Goal: Task Accomplishment & Management: Complete application form

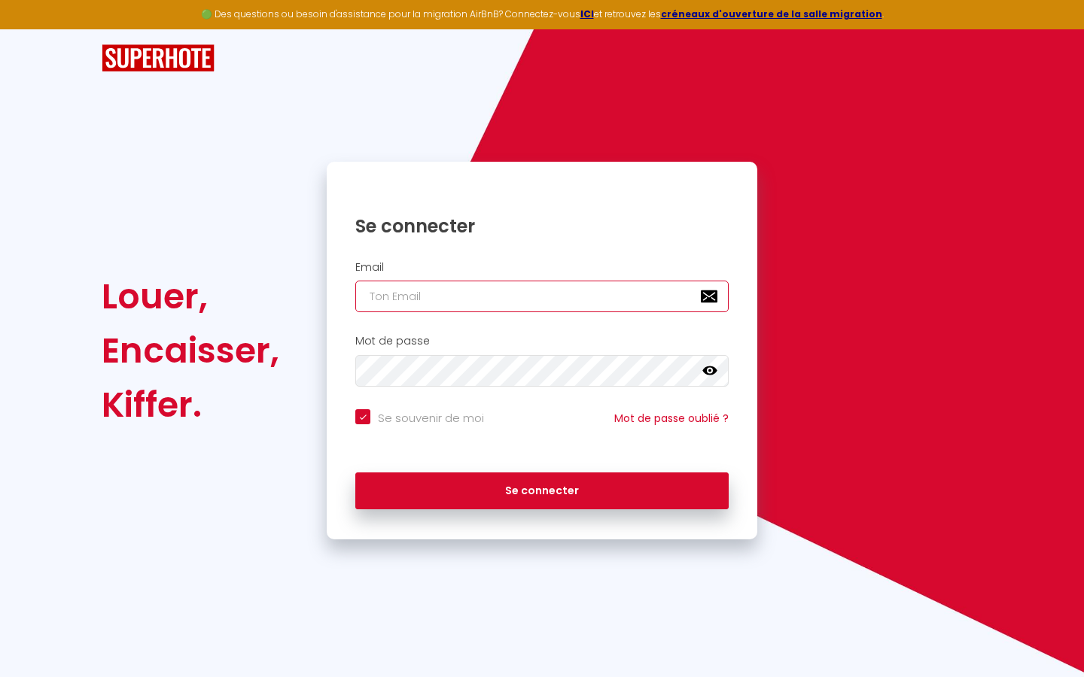
type input "s"
checkbox input "true"
type input "su"
checkbox input "true"
type input "sup"
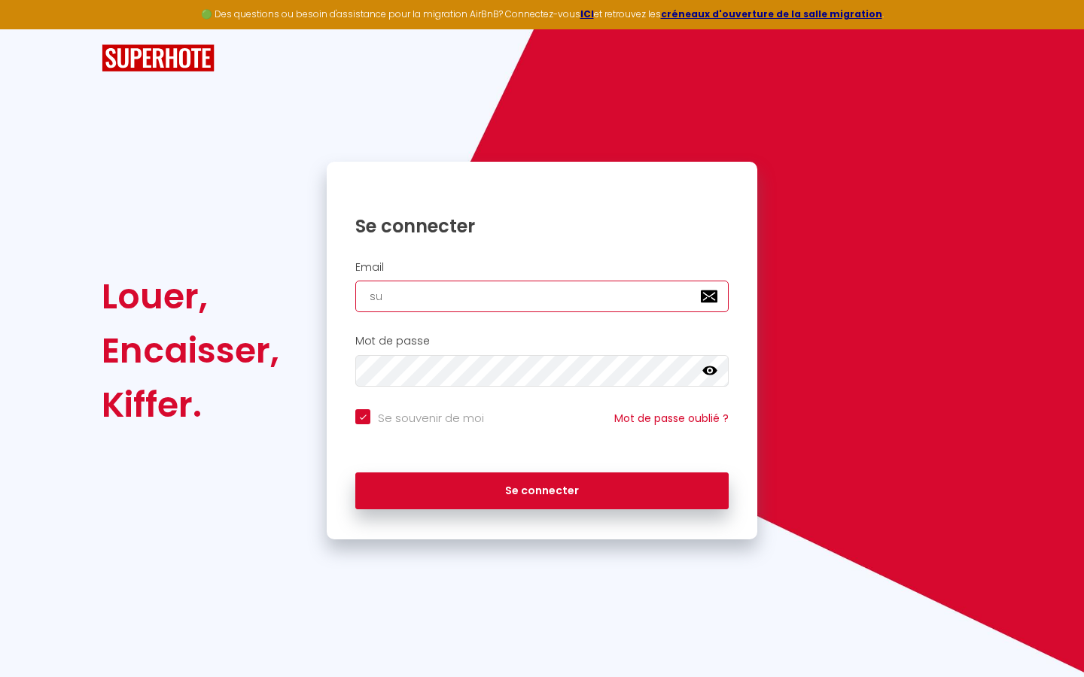
checkbox input "true"
type input "supe"
checkbox input "true"
type input "super"
checkbox input "true"
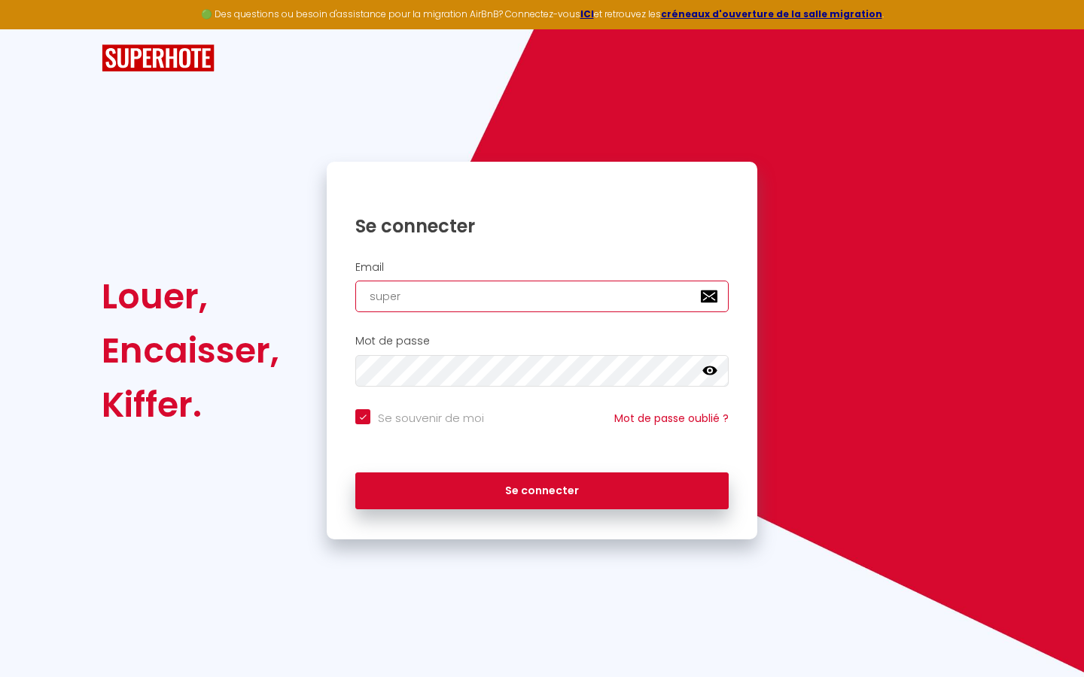
type input "superb"
checkbox input "true"
type input "superbo"
checkbox input "true"
type input "superbor"
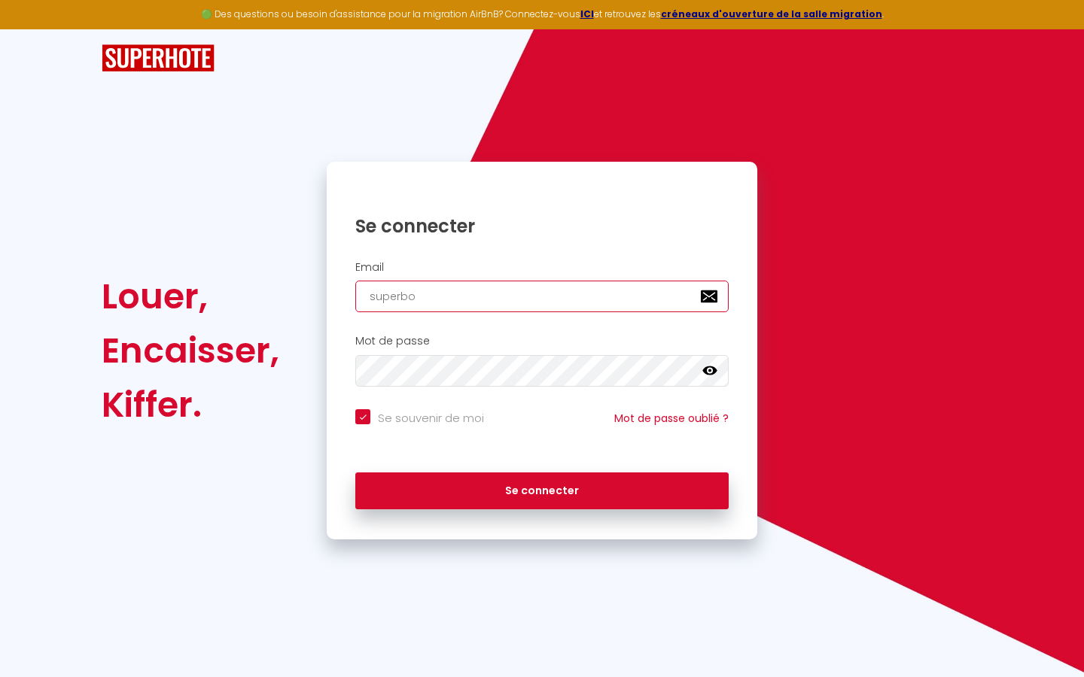
checkbox input "true"
type input "superbord"
checkbox input "true"
type input "superborde"
checkbox input "true"
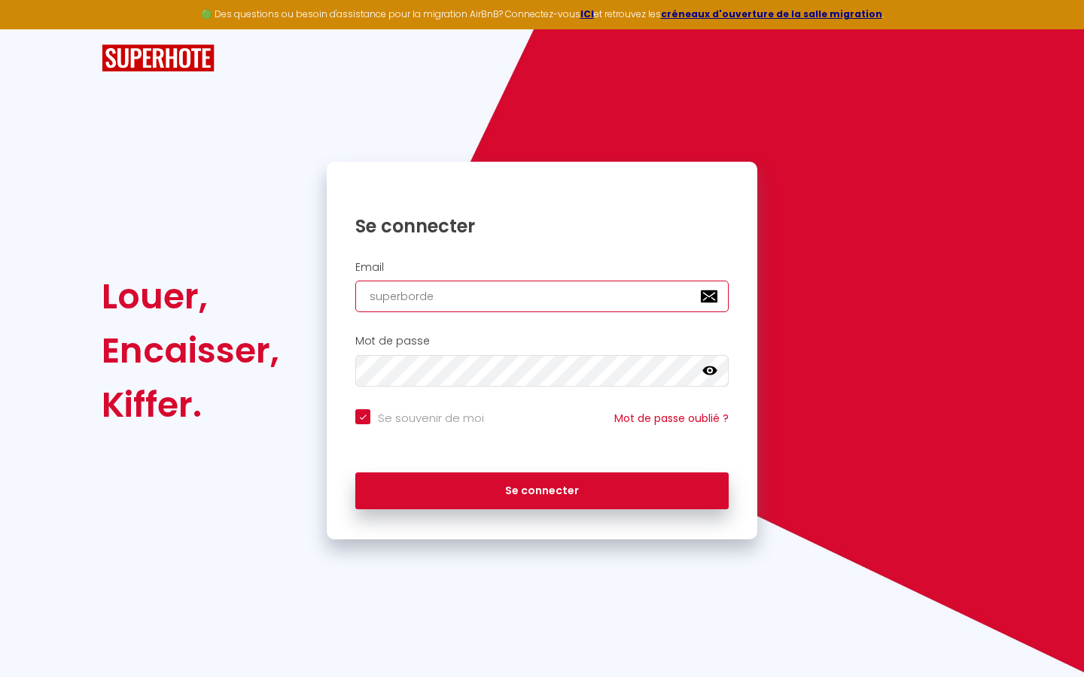
type input "superbordea"
checkbox input "true"
type input "superbordeau"
checkbox input "true"
type input "superbordeaux"
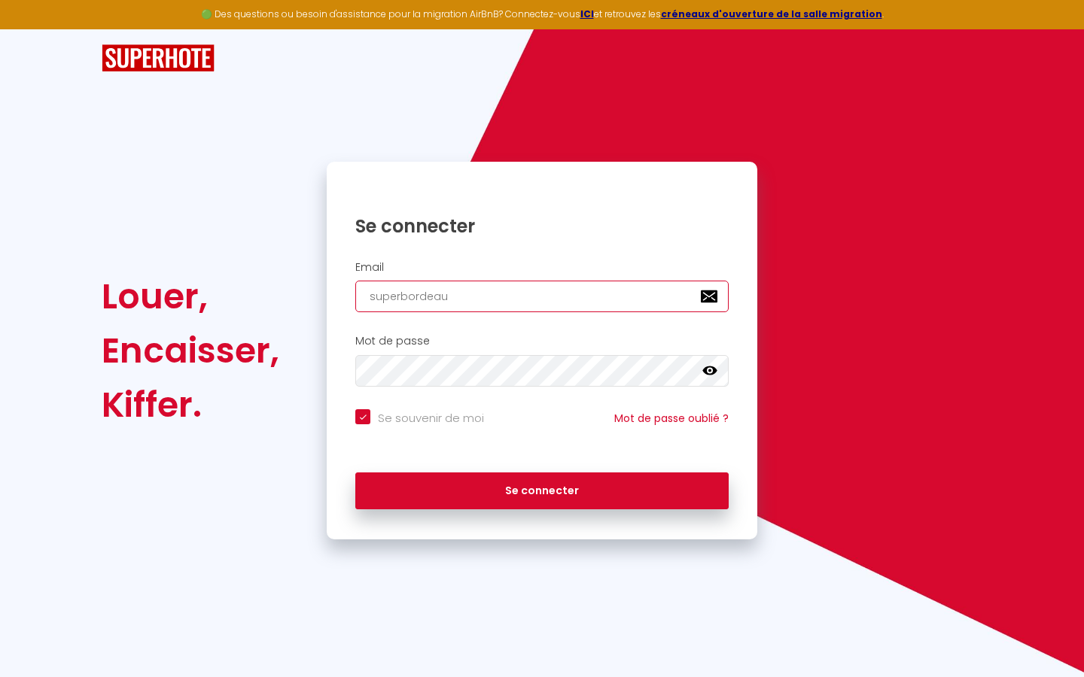
checkbox input "true"
type input "superbordeaux@"
checkbox input "true"
type input "superbordeaux@g"
checkbox input "true"
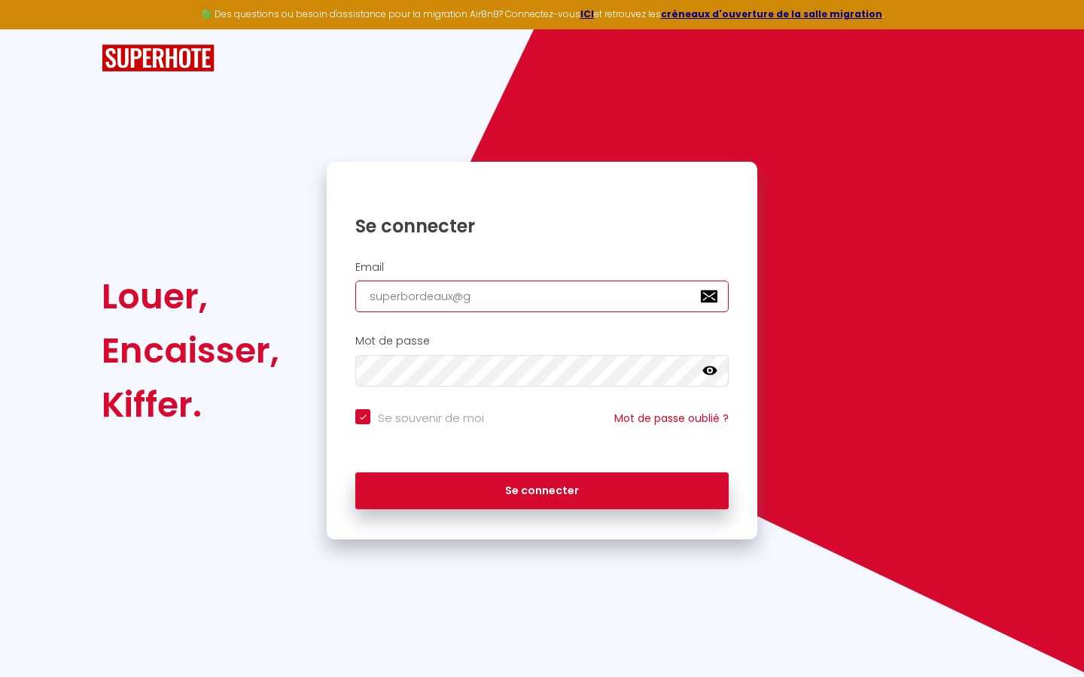
type input "superbordeaux@gm"
checkbox input "true"
type input "superbordeaux@gma"
checkbox input "true"
type input "superbordeaux@gmai"
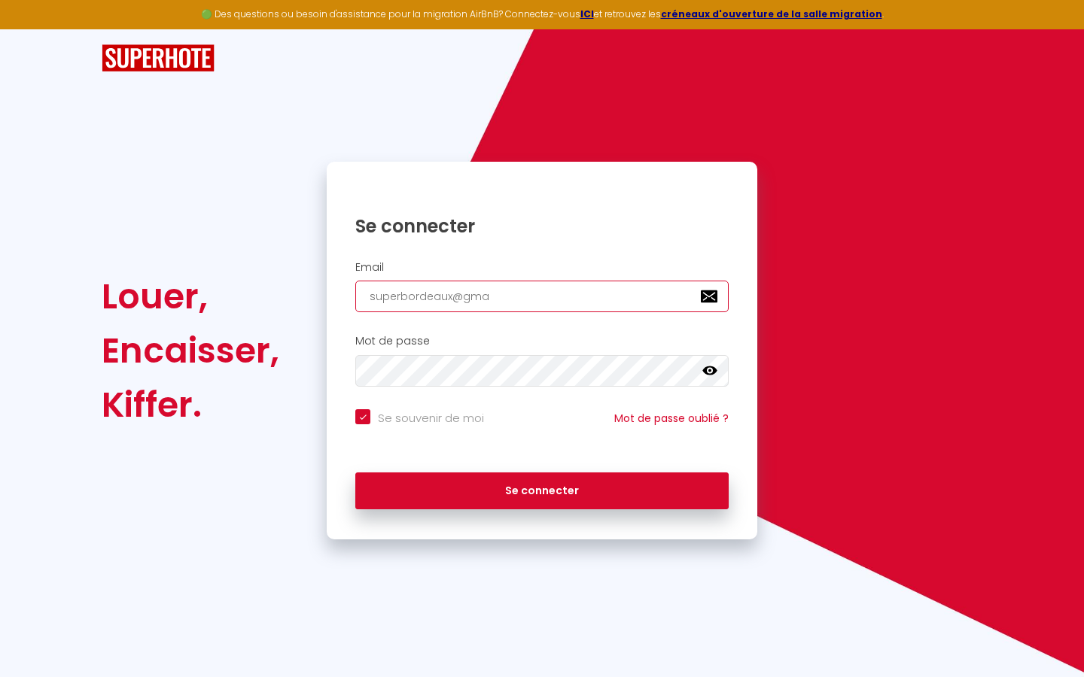
checkbox input "true"
type input "[EMAIL_ADDRESS]"
checkbox input "true"
type input "[EMAIL_ADDRESS]."
checkbox input "true"
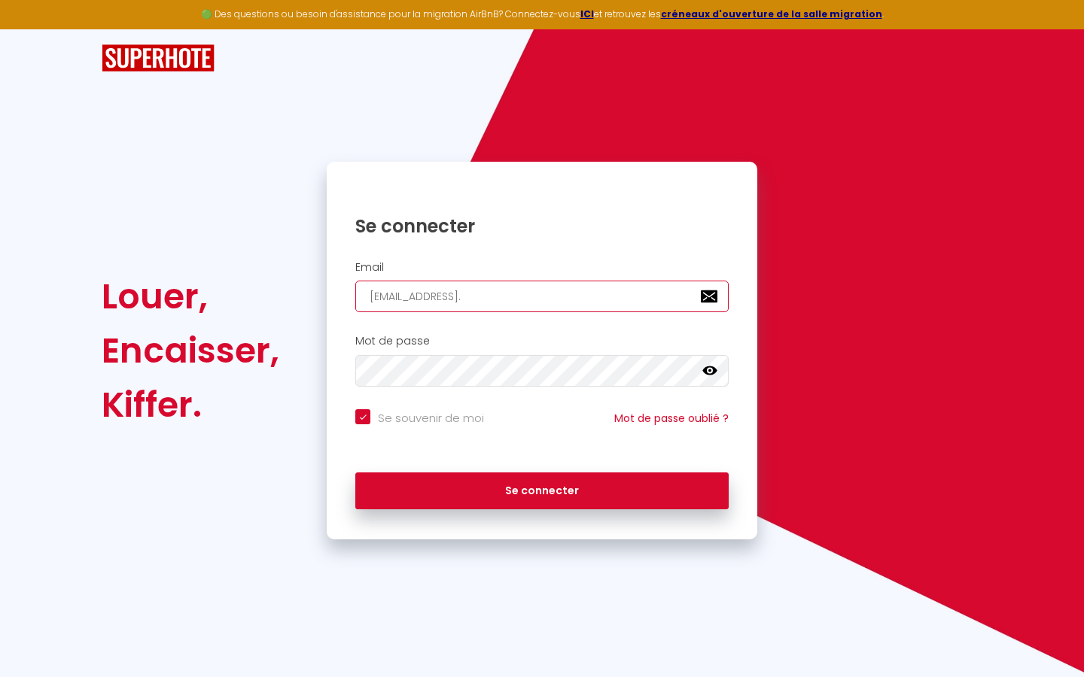
type input "superbordeaux@gmail.c"
checkbox input "true"
type input "[EMAIL_ADDRESS][DOMAIN_NAME]"
checkbox input "true"
type input "[EMAIL_ADDRESS][DOMAIN_NAME]"
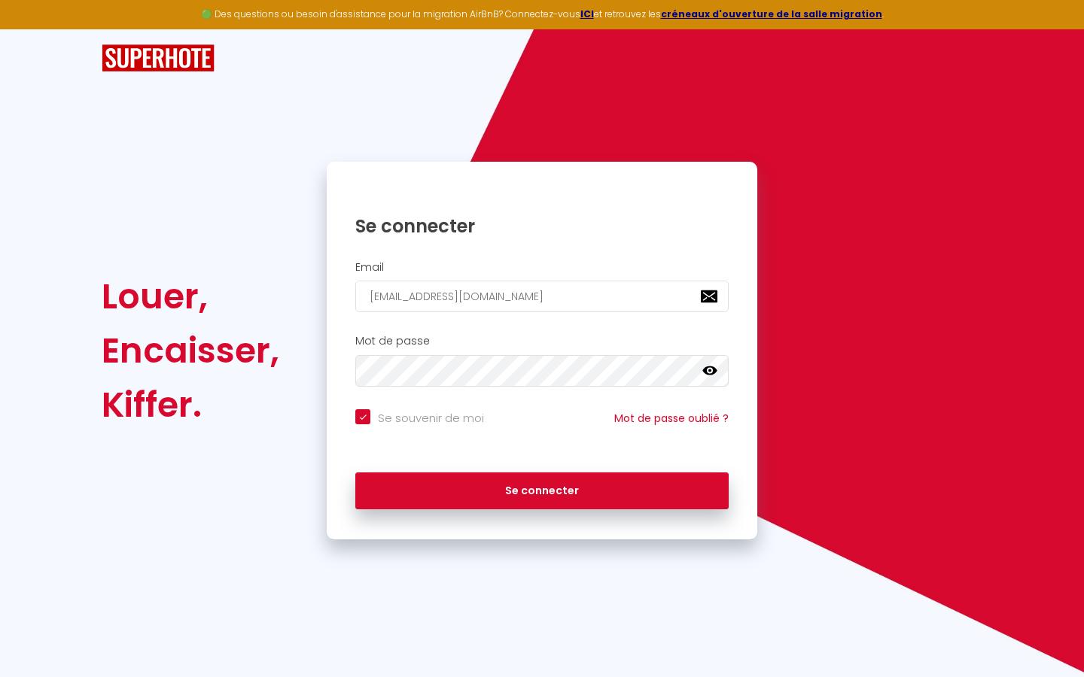
checkbox input "true"
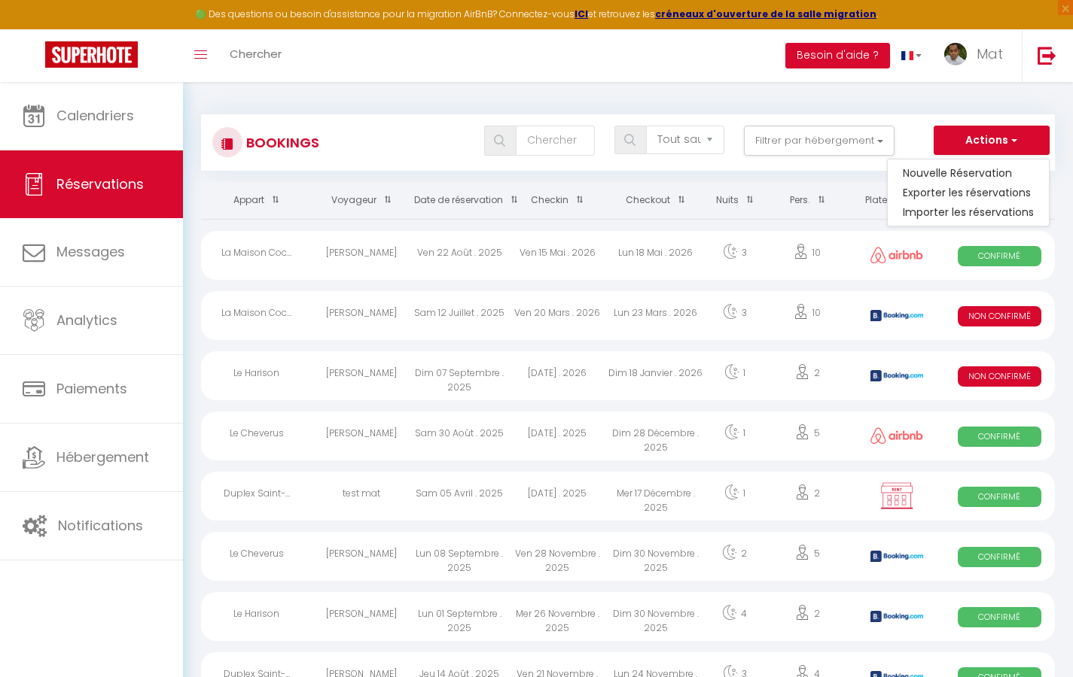
select select
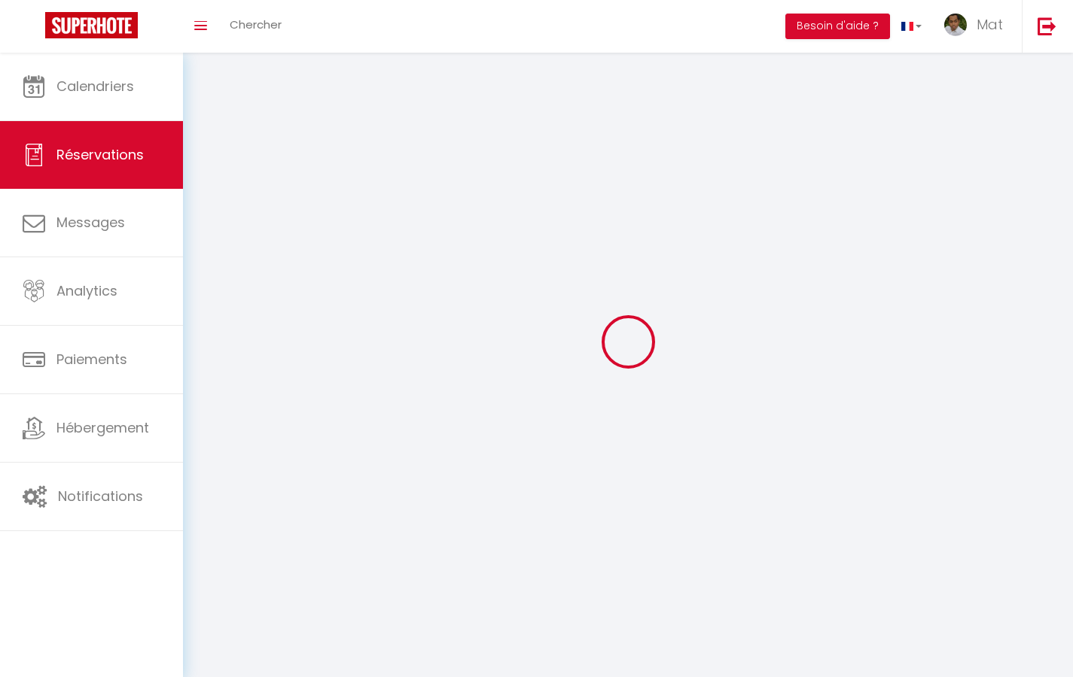
select select
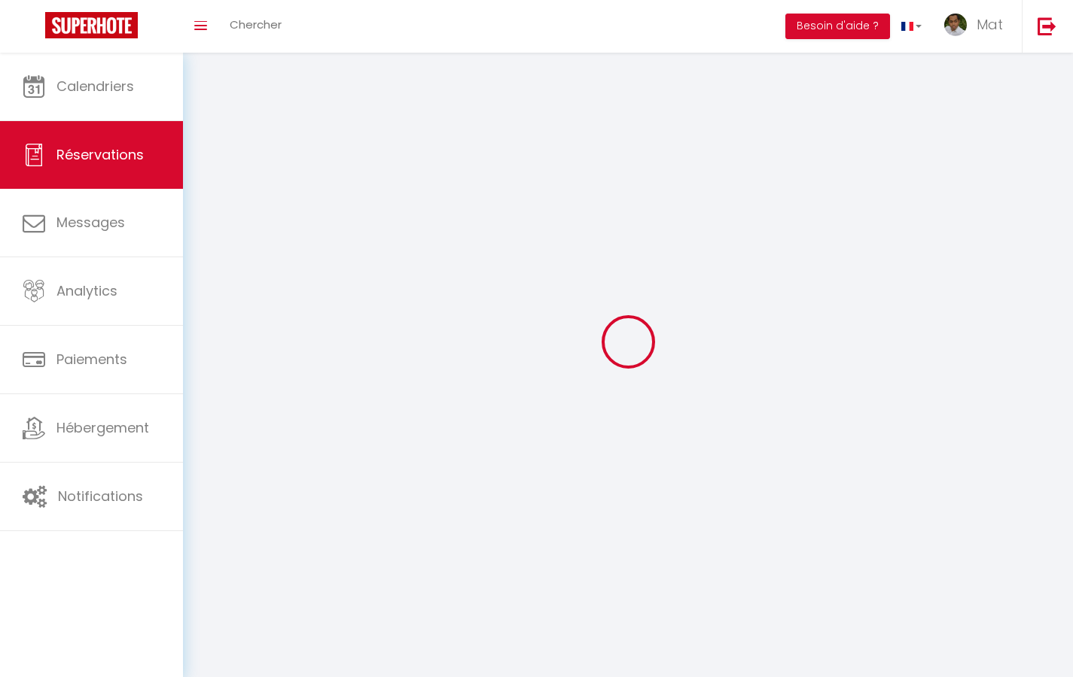
select select
checkbox input "false"
select select
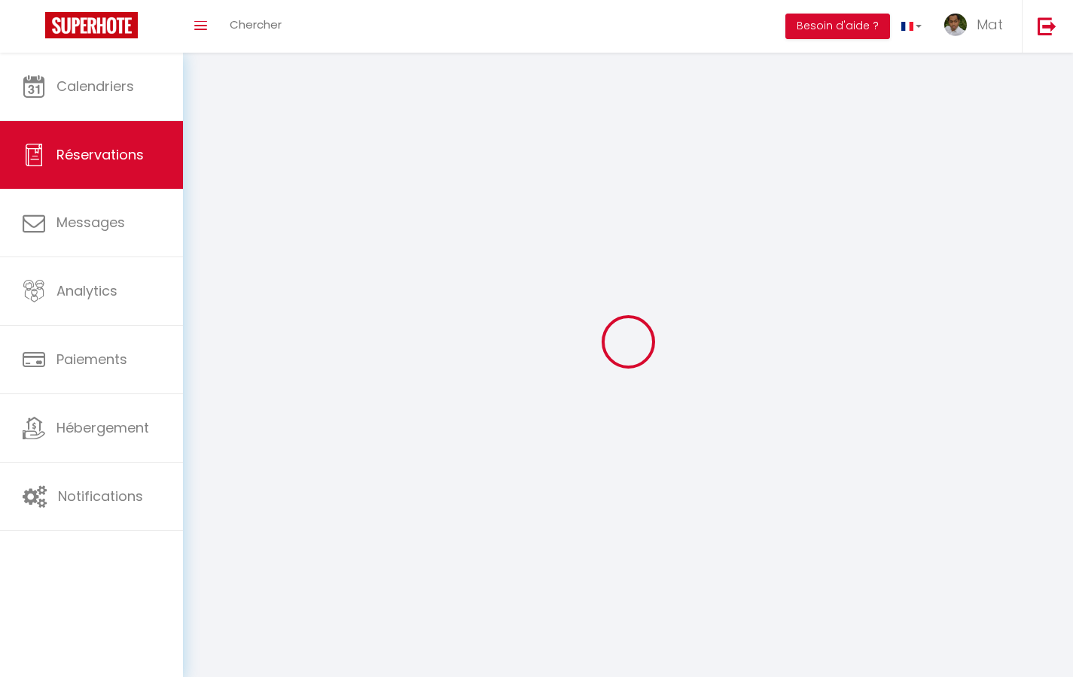
select select
checkbox input "false"
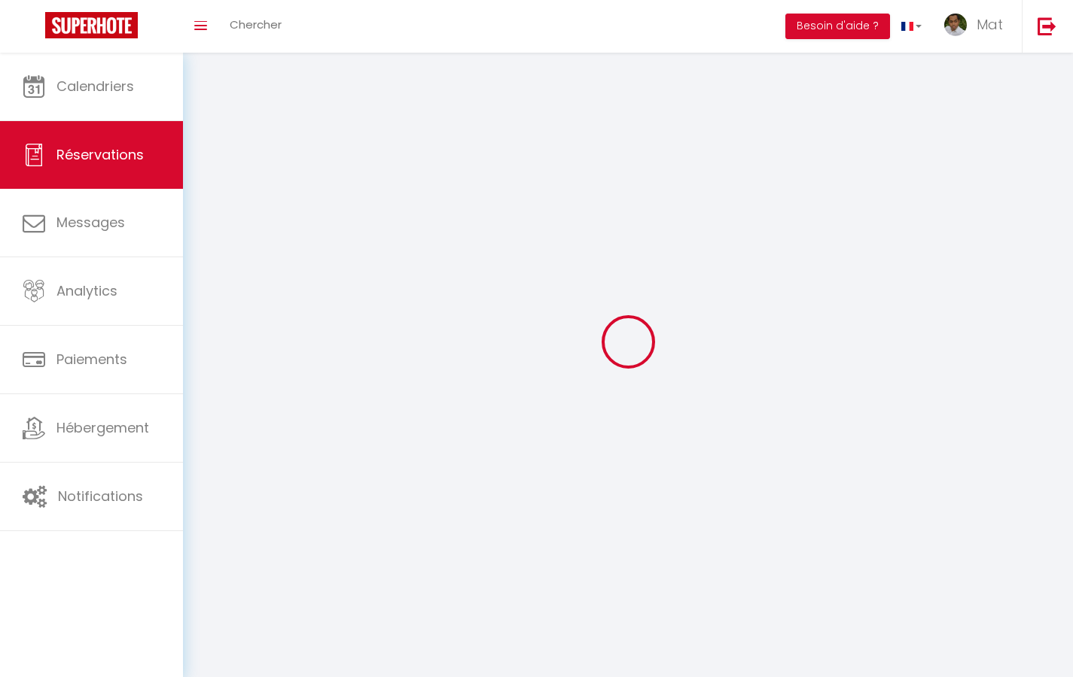
select select
checkbox input "false"
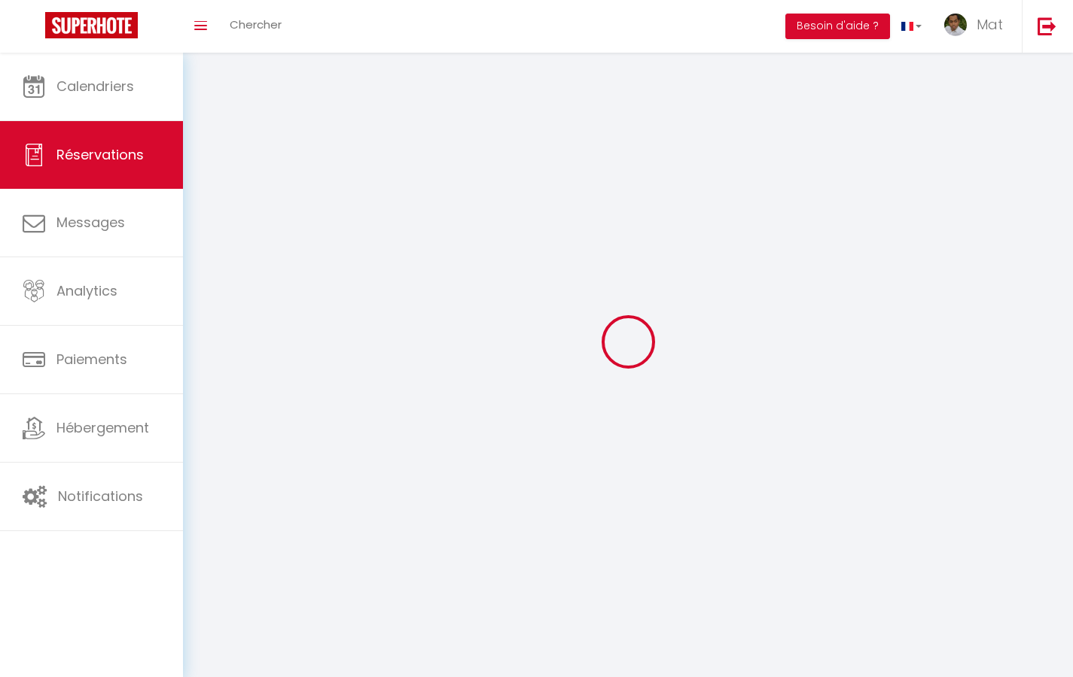
select select
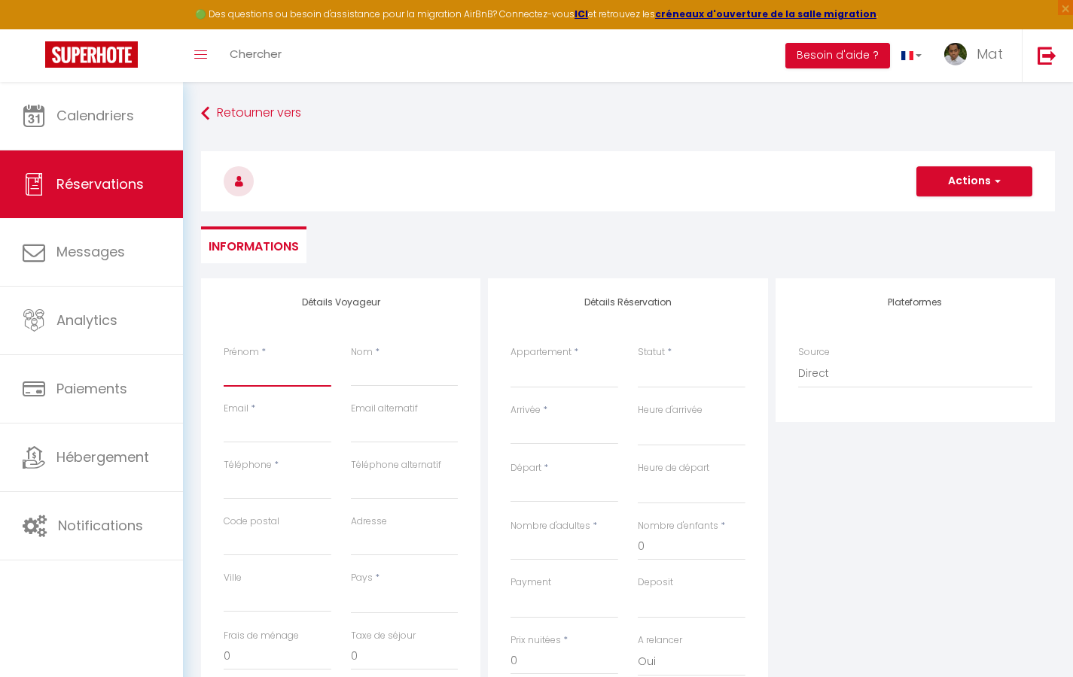
type input "T"
select select
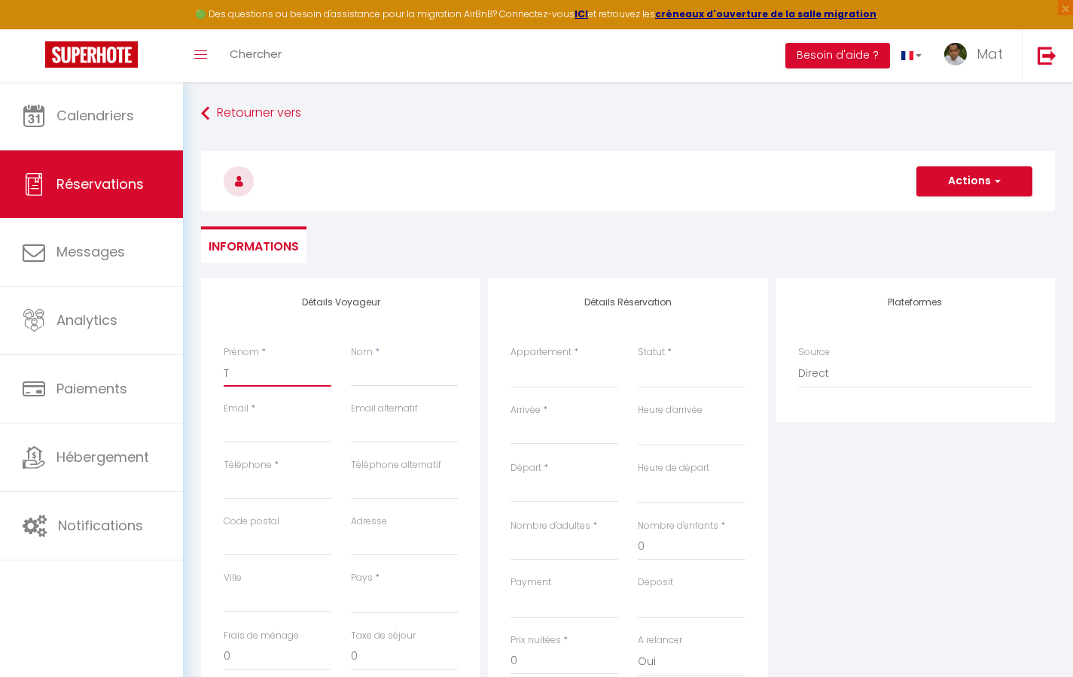
select select
checkbox input "false"
type input "Te"
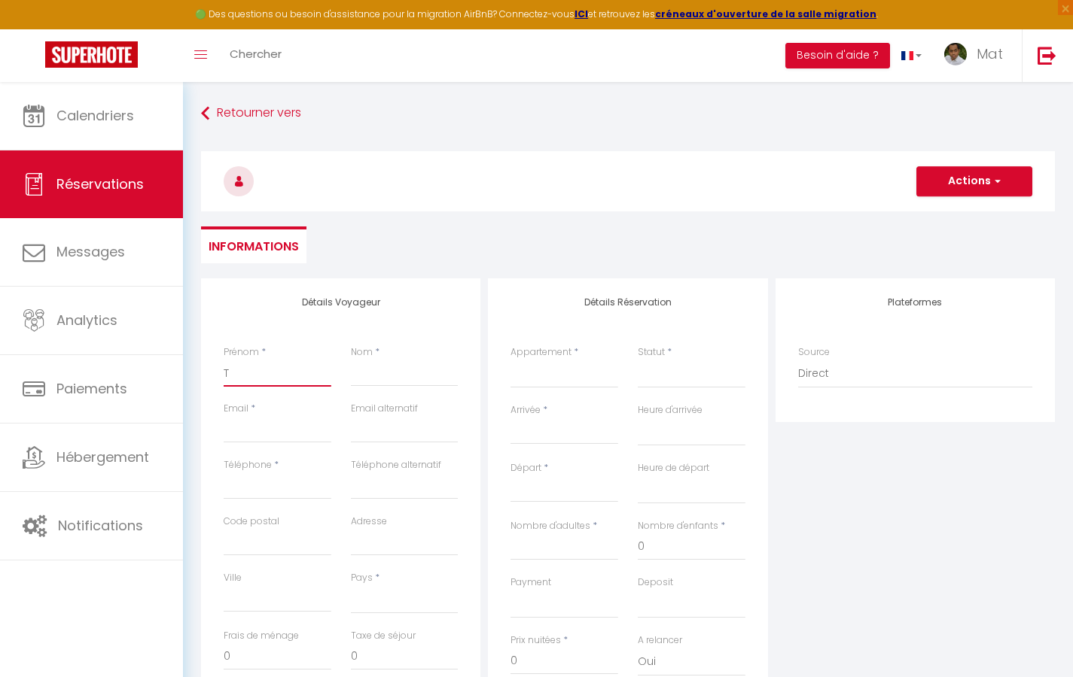
select select
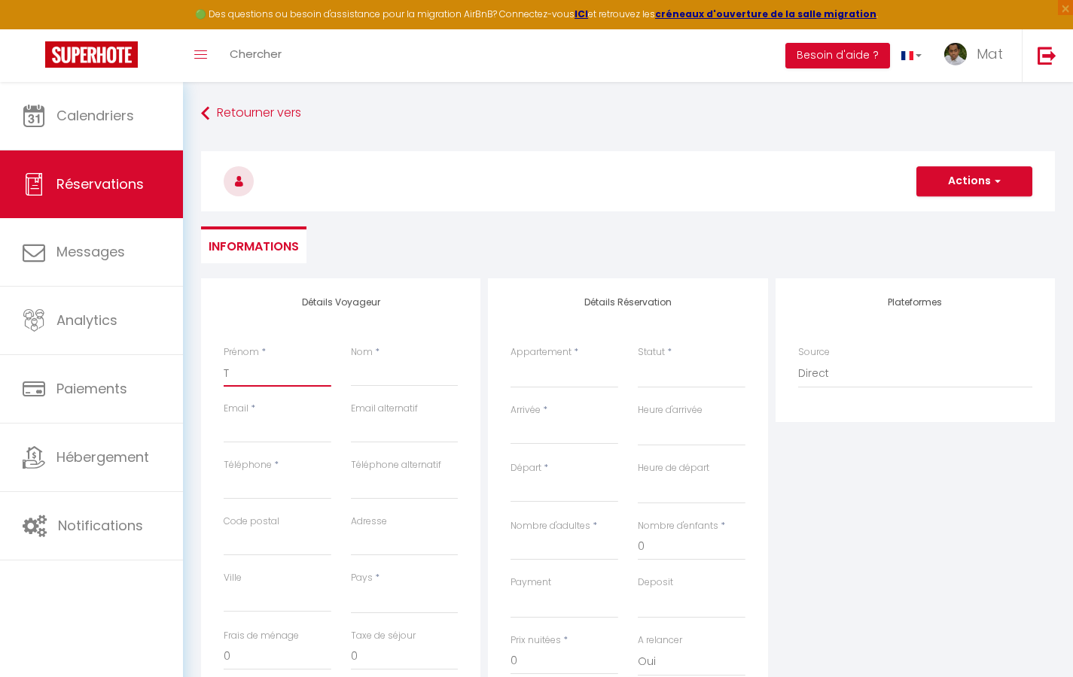
select select
checkbox input "false"
type input "Tes"
select select
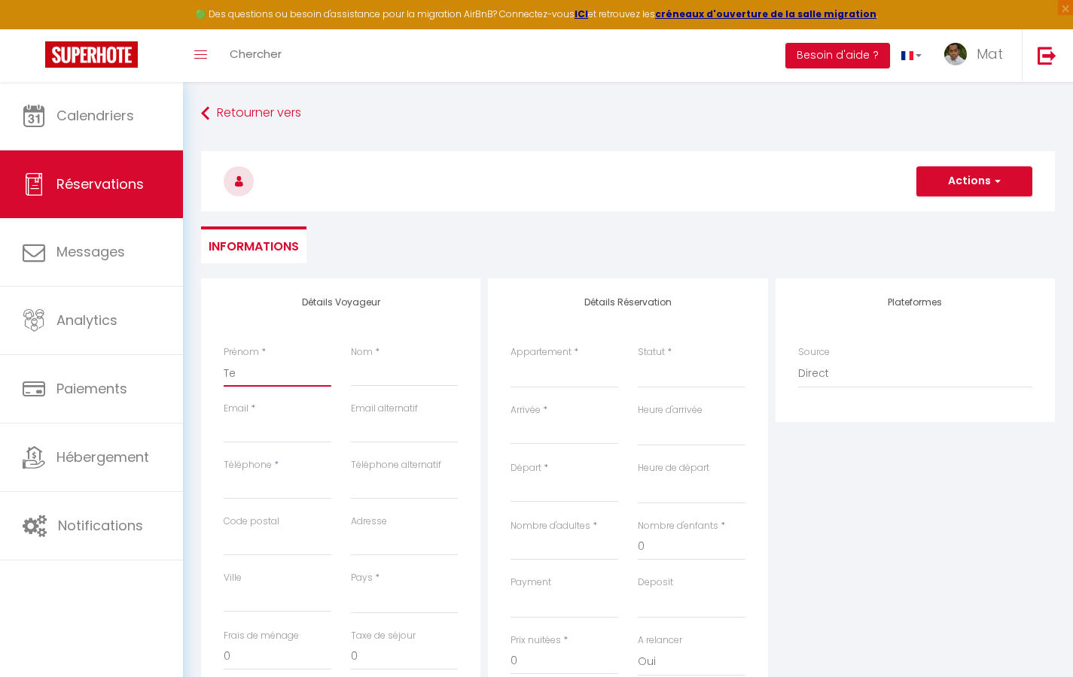
select select
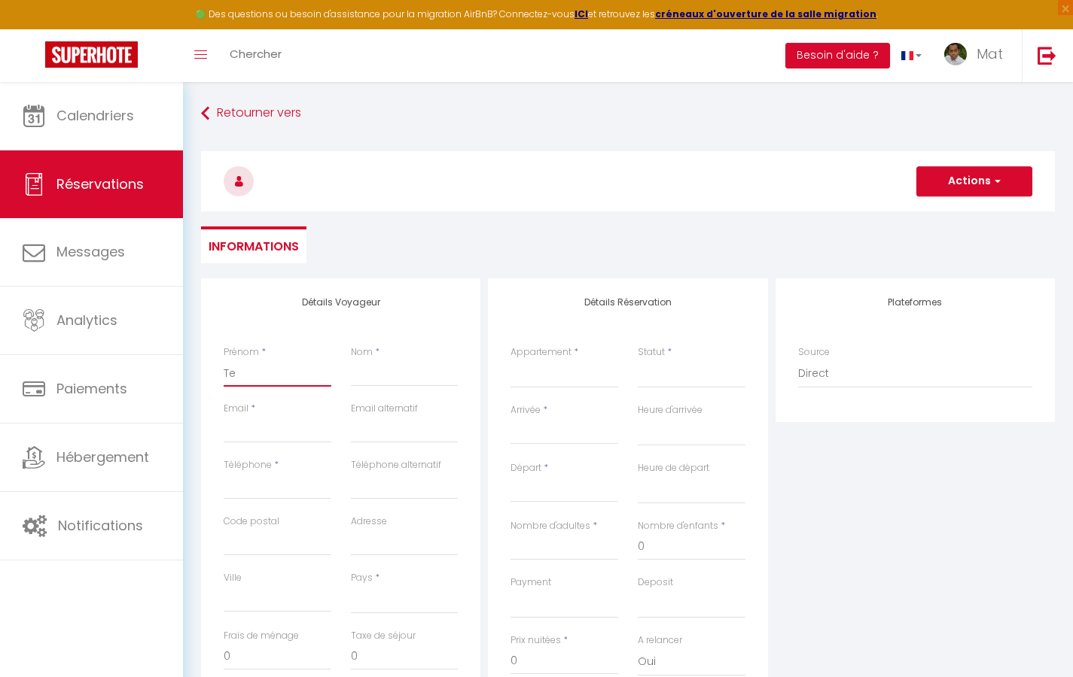
select select
checkbox input "false"
type input "Test"
select select
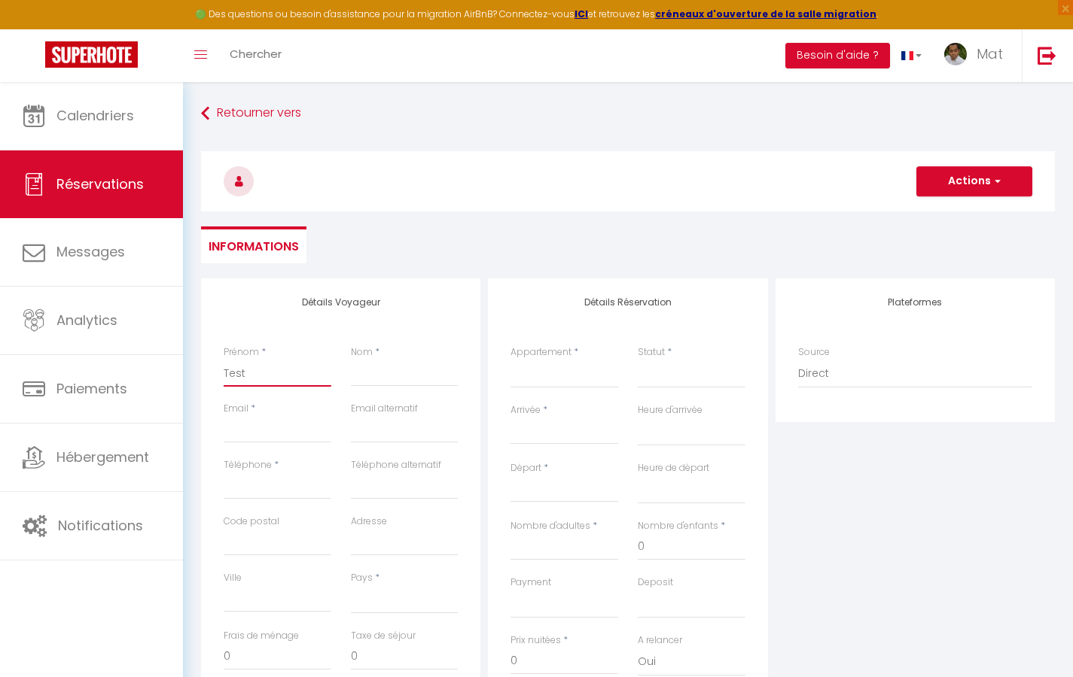
select select
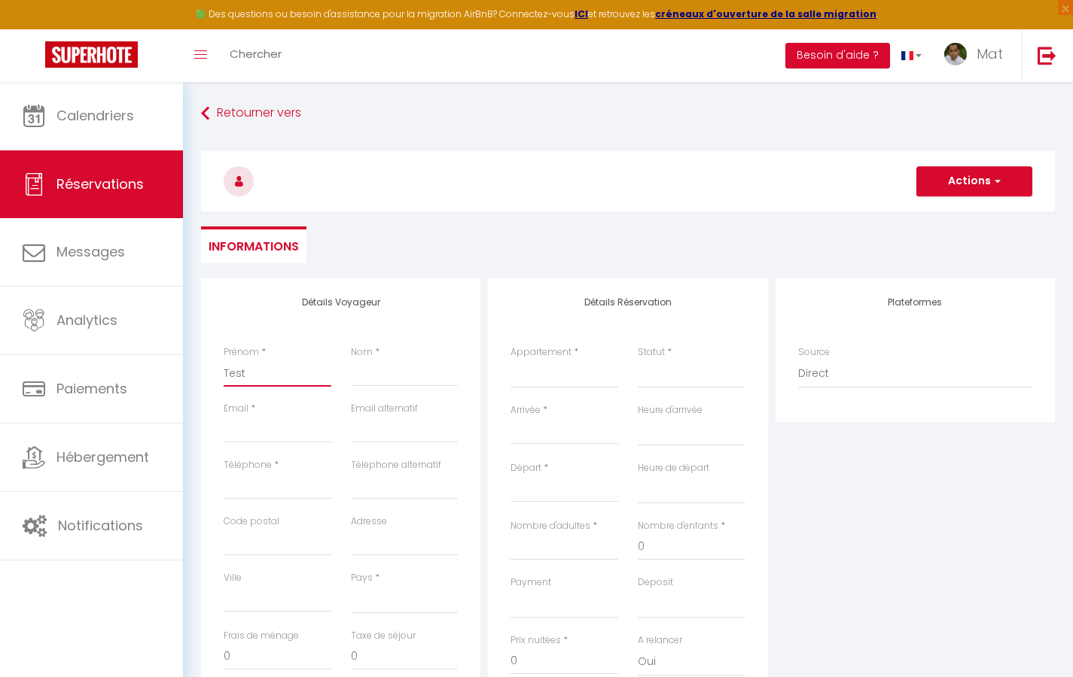
checkbox input "false"
type input "A"
select select
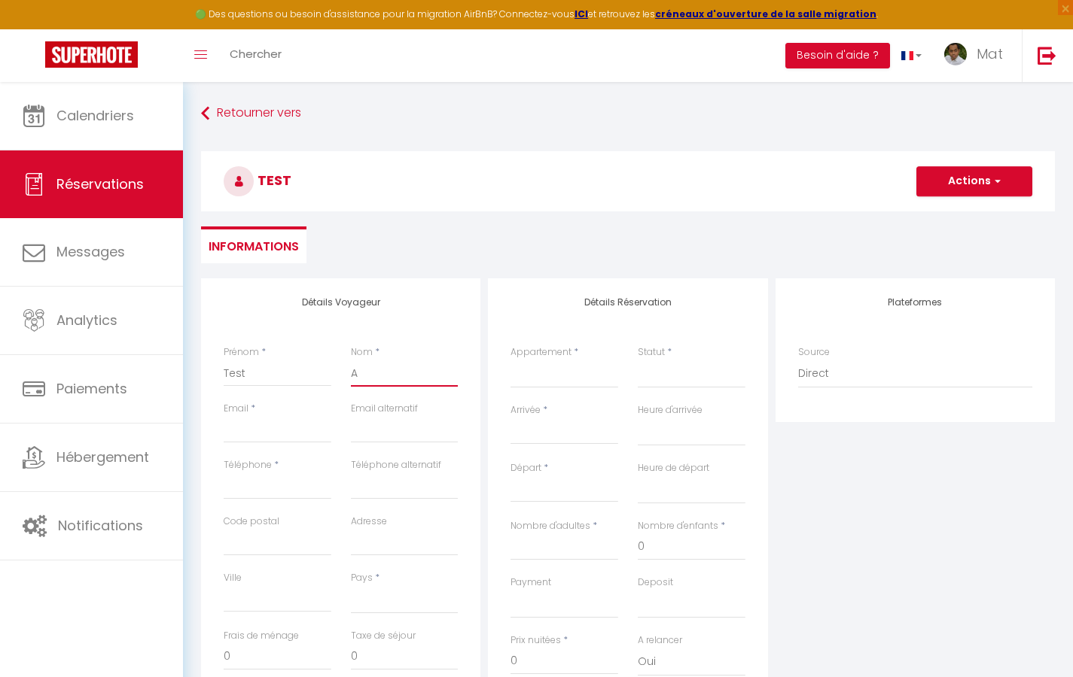
select select
checkbox input "false"
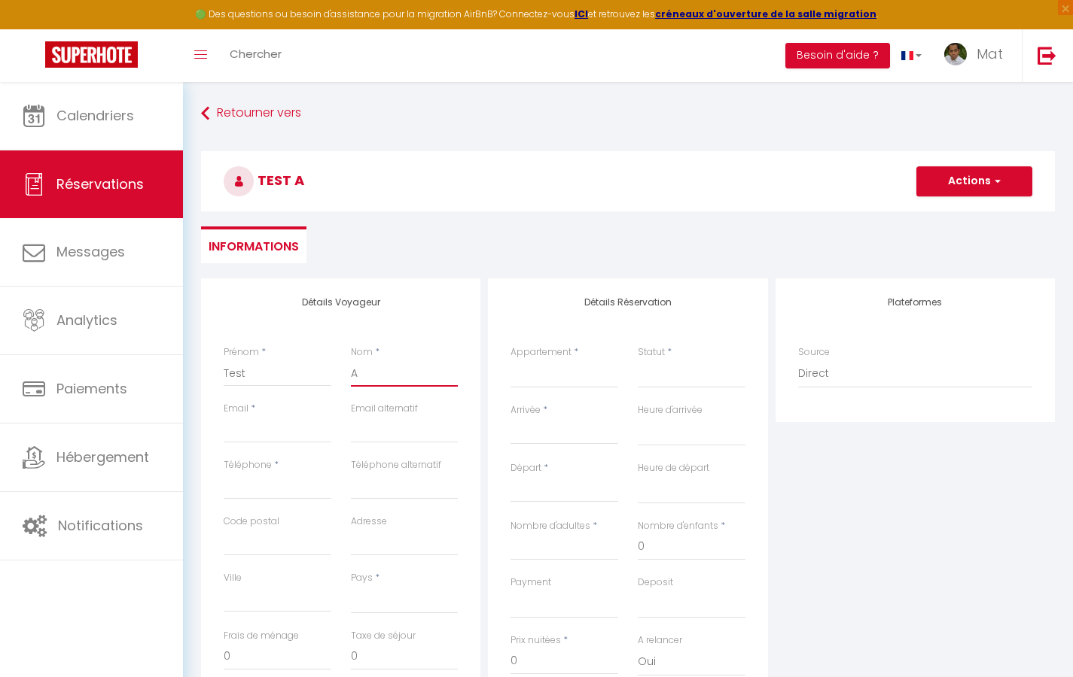
type input "Au"
select select
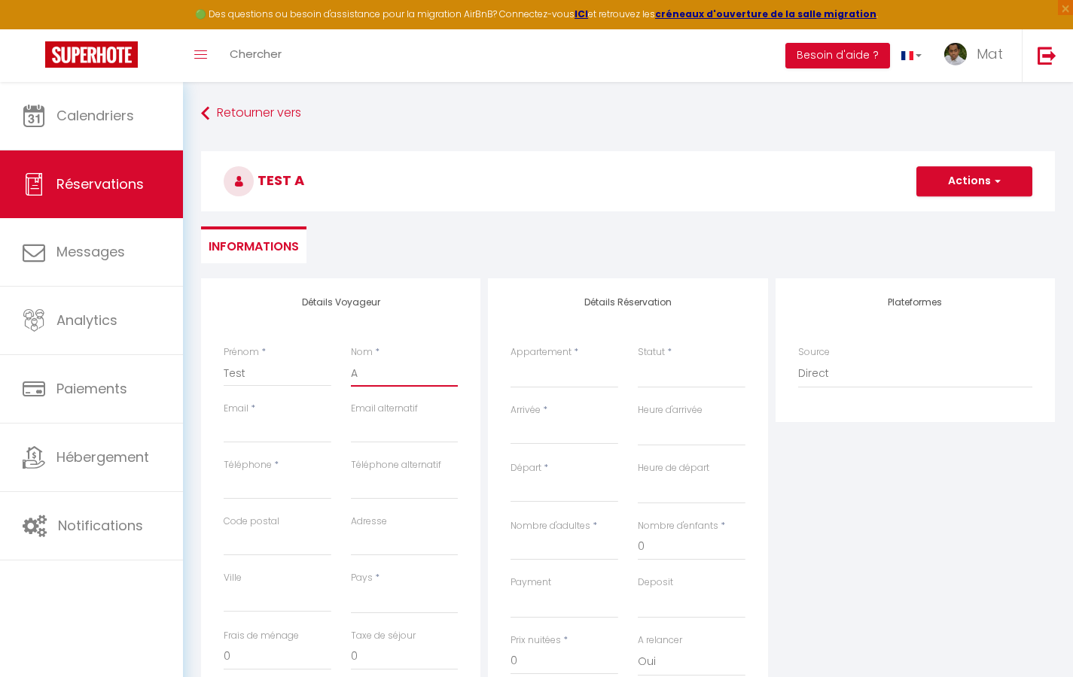
select select
checkbox input "false"
type input "Aut"
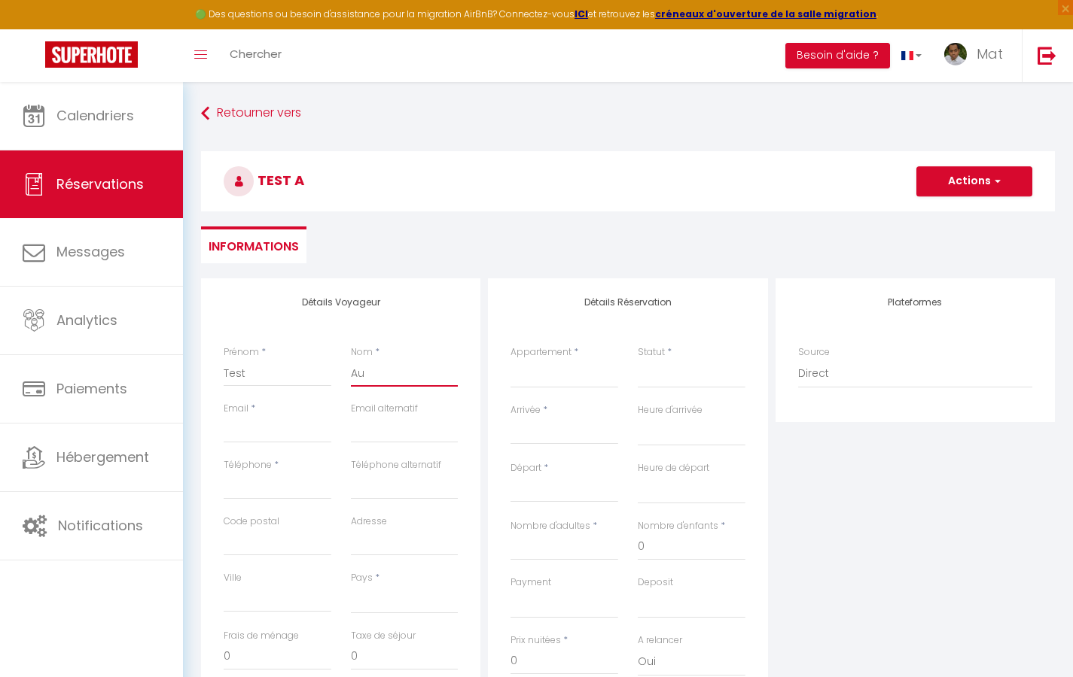
select select
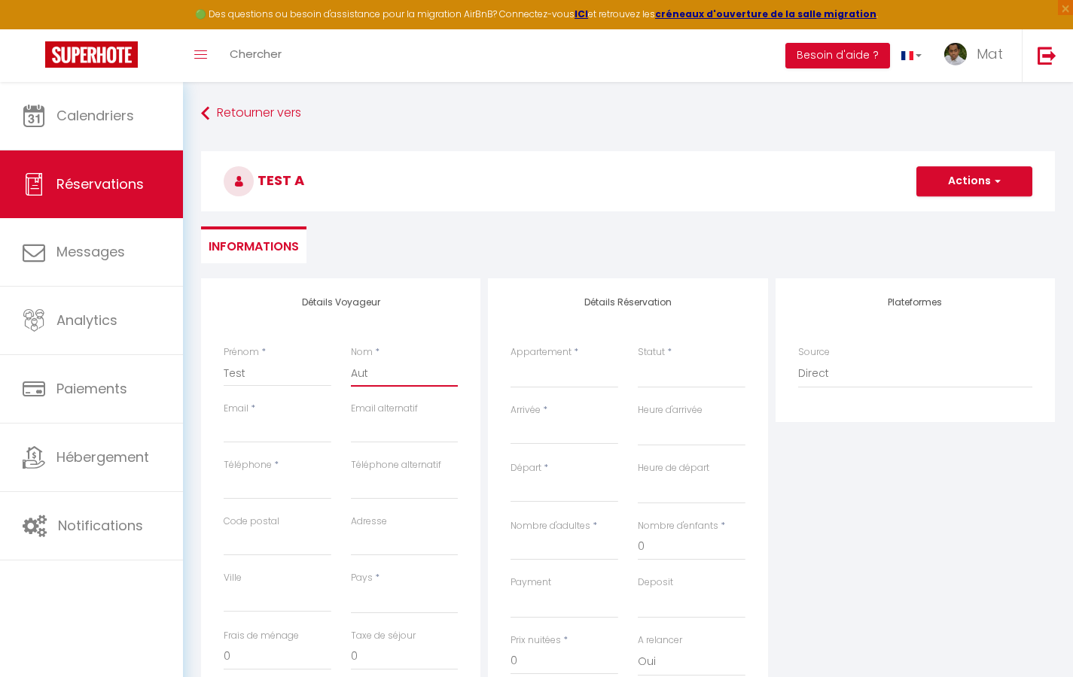
select select
checkbox input "false"
type input "Auto"
select select
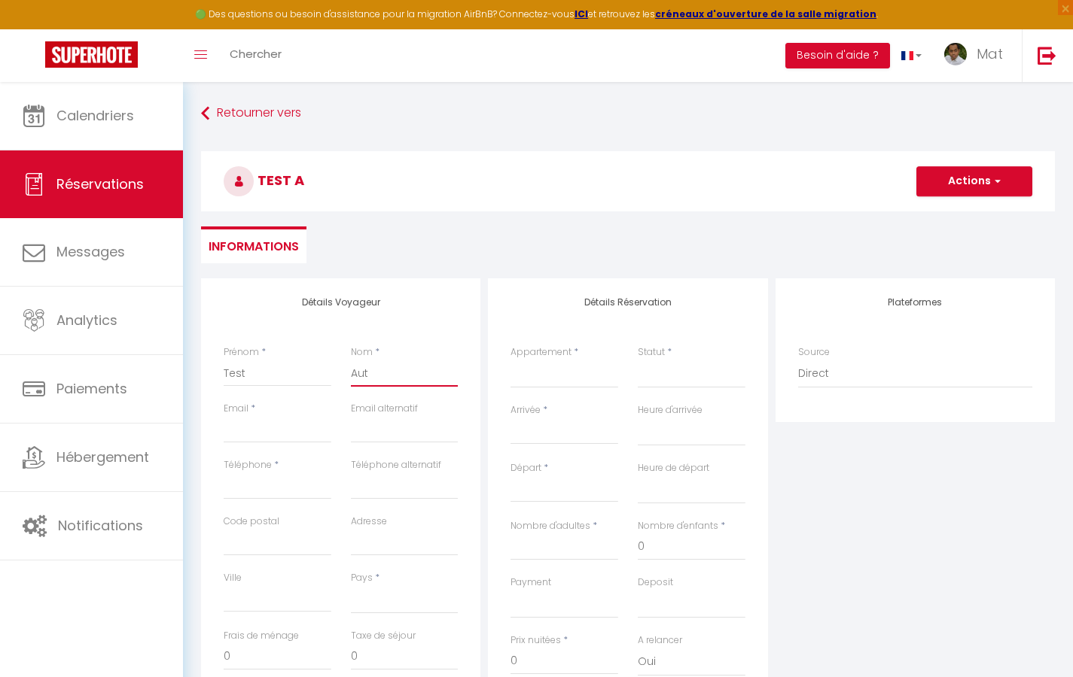
select select
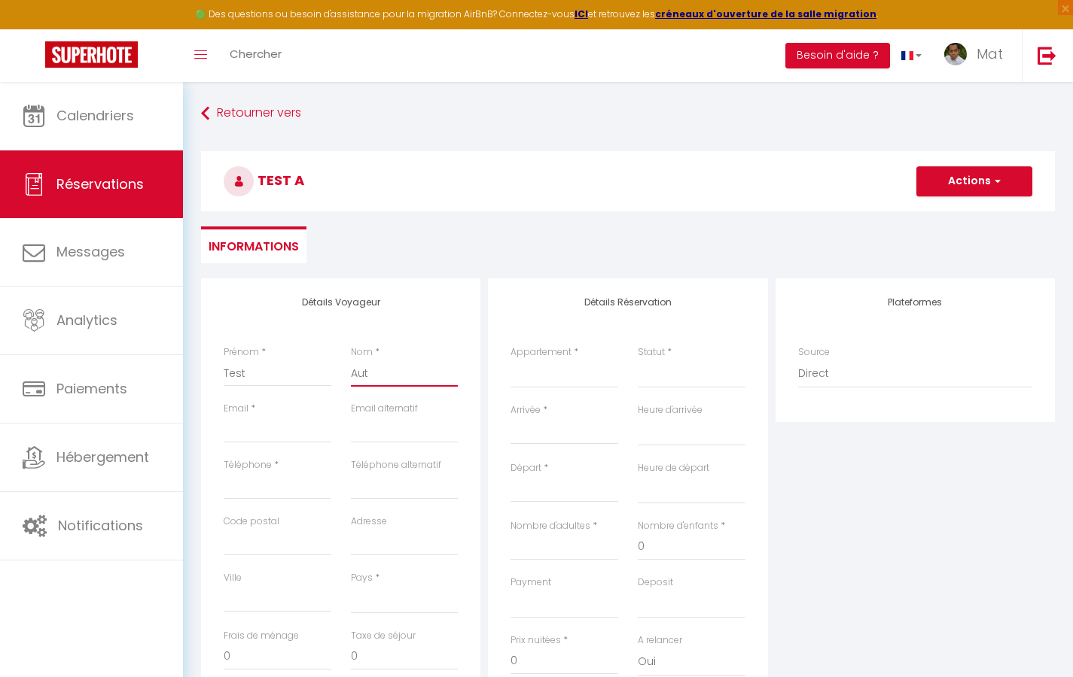
select select
checkbox input "false"
type input "[EMAIL_ADDRESS][DOMAIN_NAME]"
select select
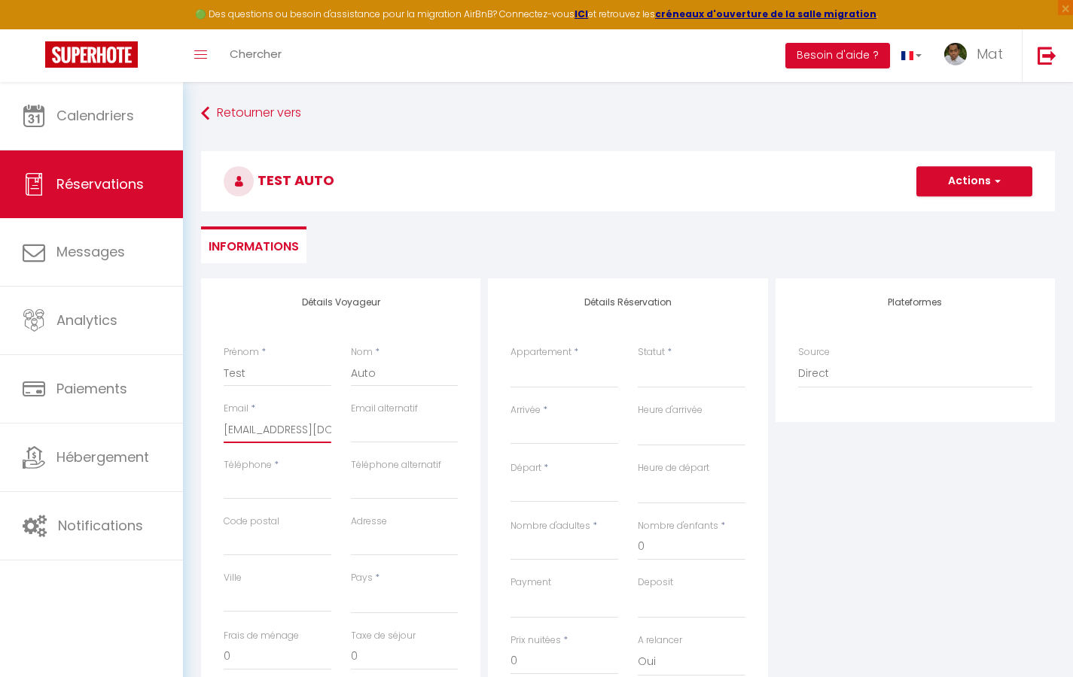
select select
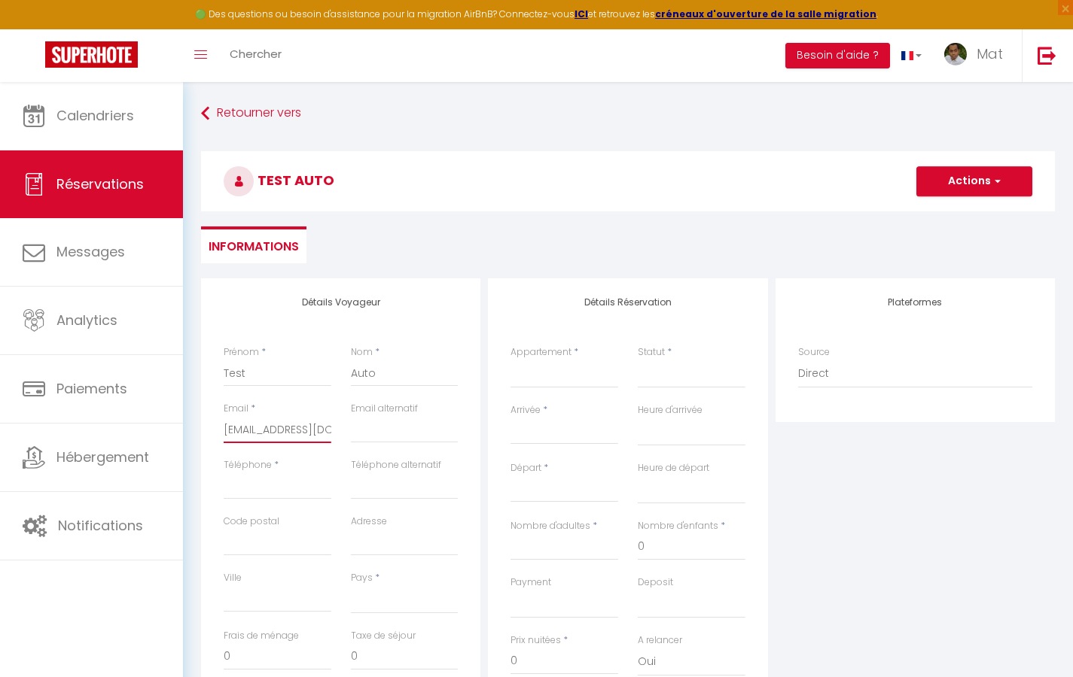
checkbox input "false"
type input "0"
select select
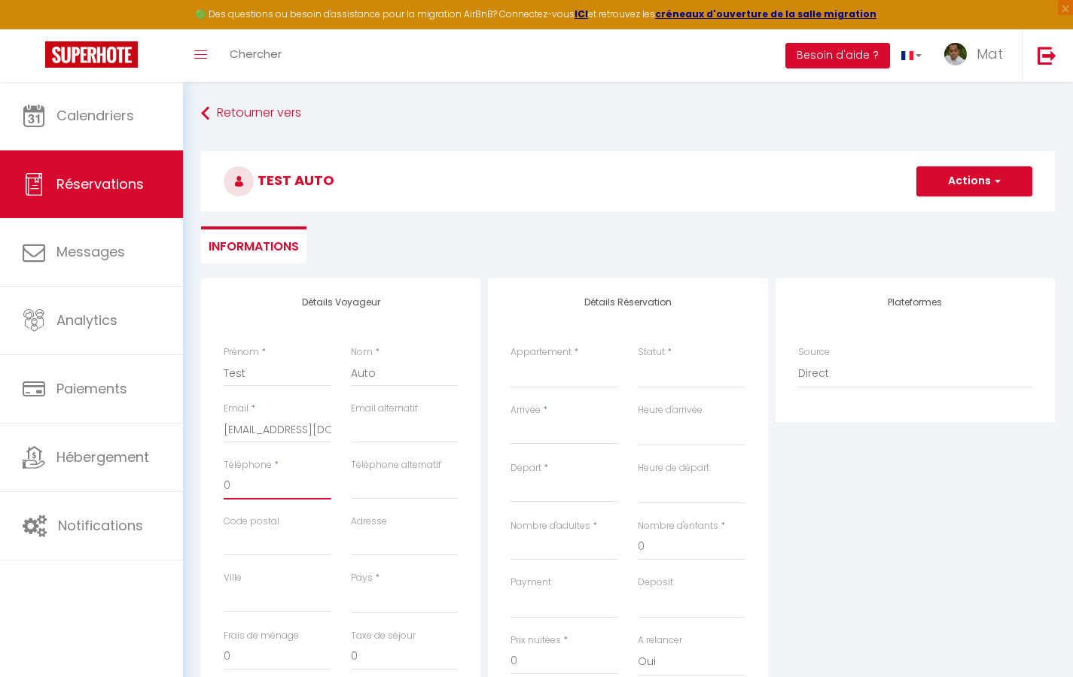
select select
checkbox input "false"
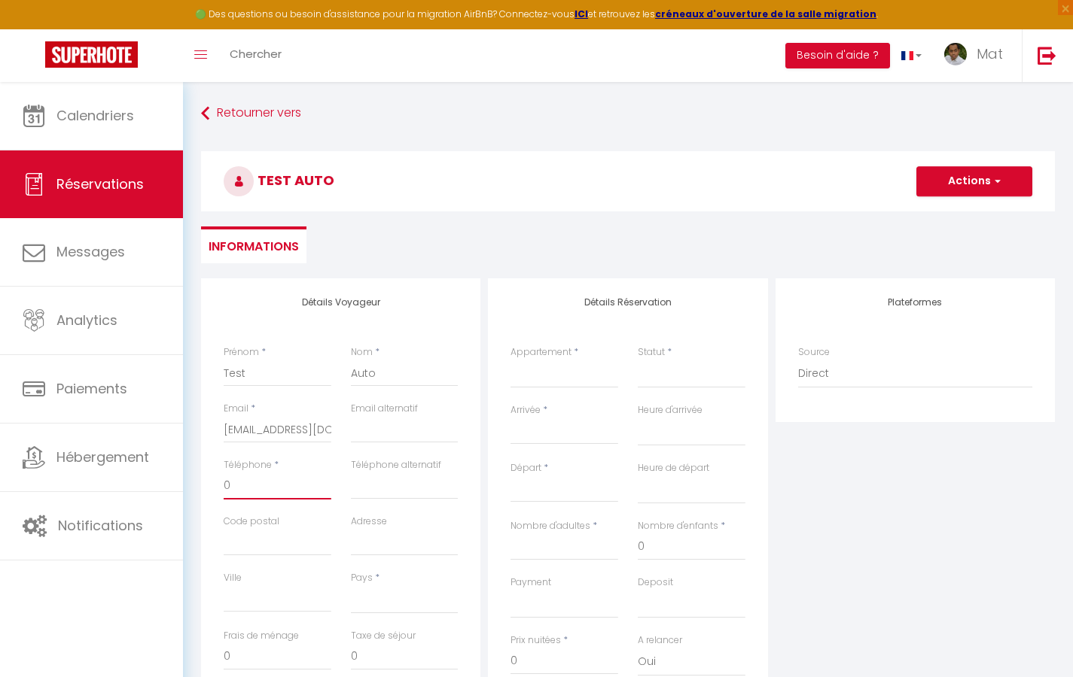
type input "06"
select select
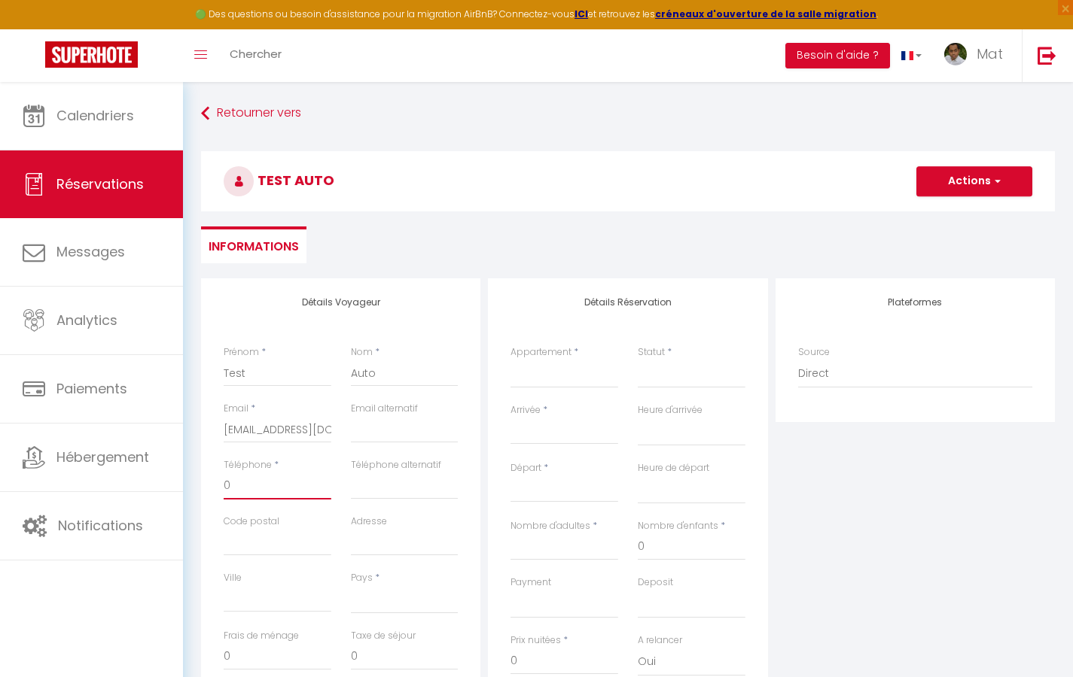
select select
checkbox input "false"
type input "060"
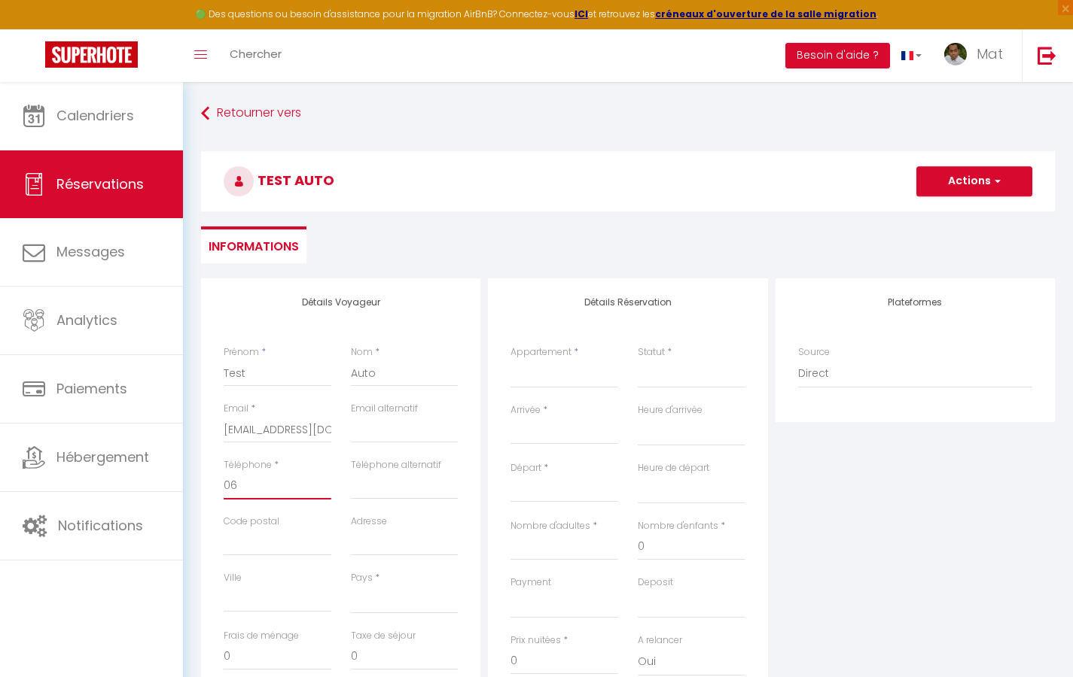
select select
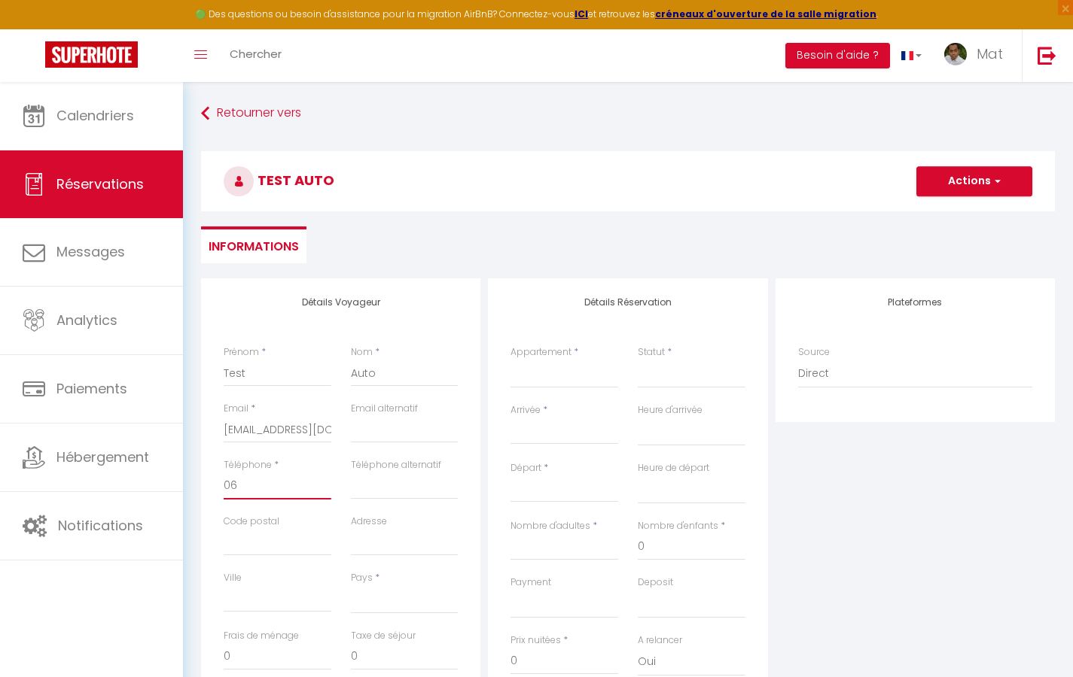
select select
checkbox input "false"
type input "0605"
select select
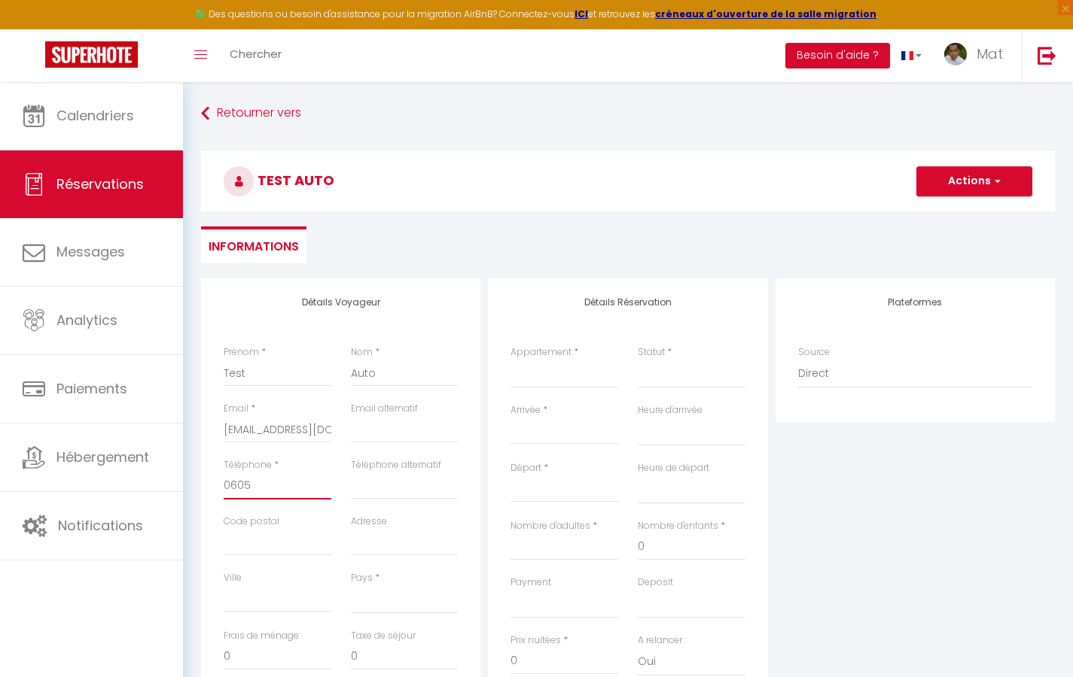
select select
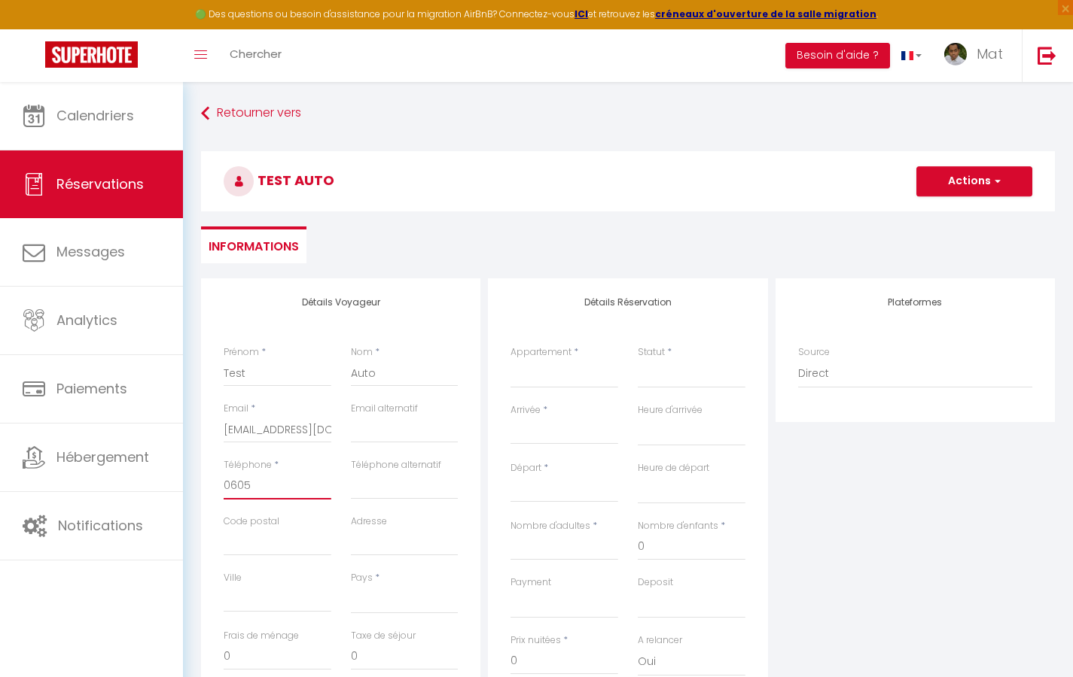
select select
checkbox input "false"
type input "06050"
select select
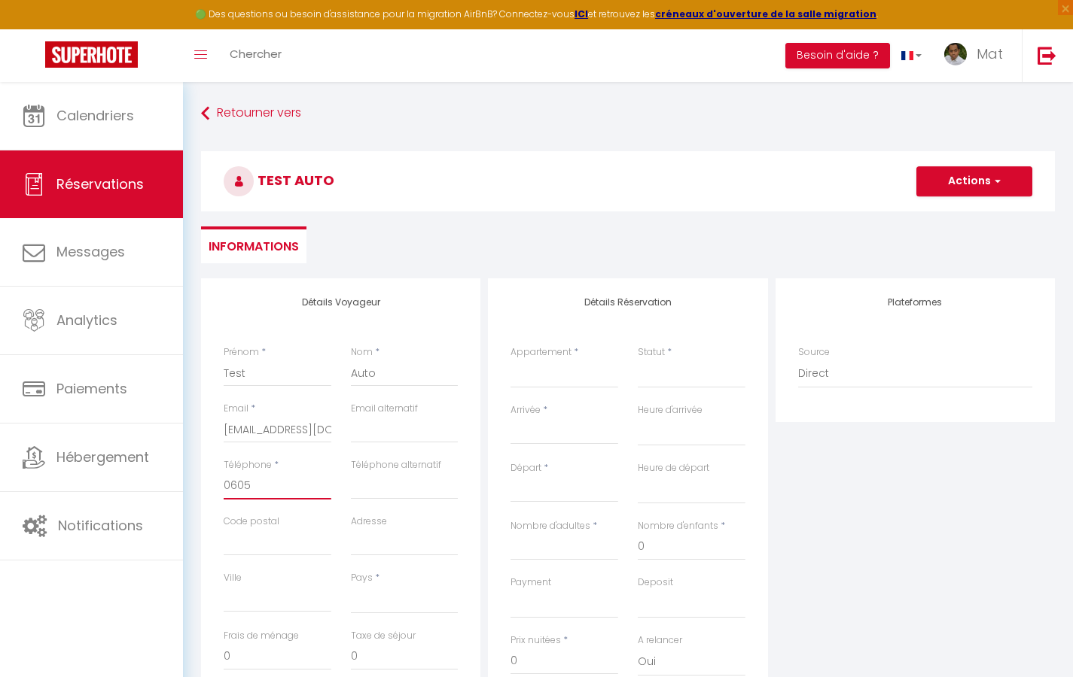
select select
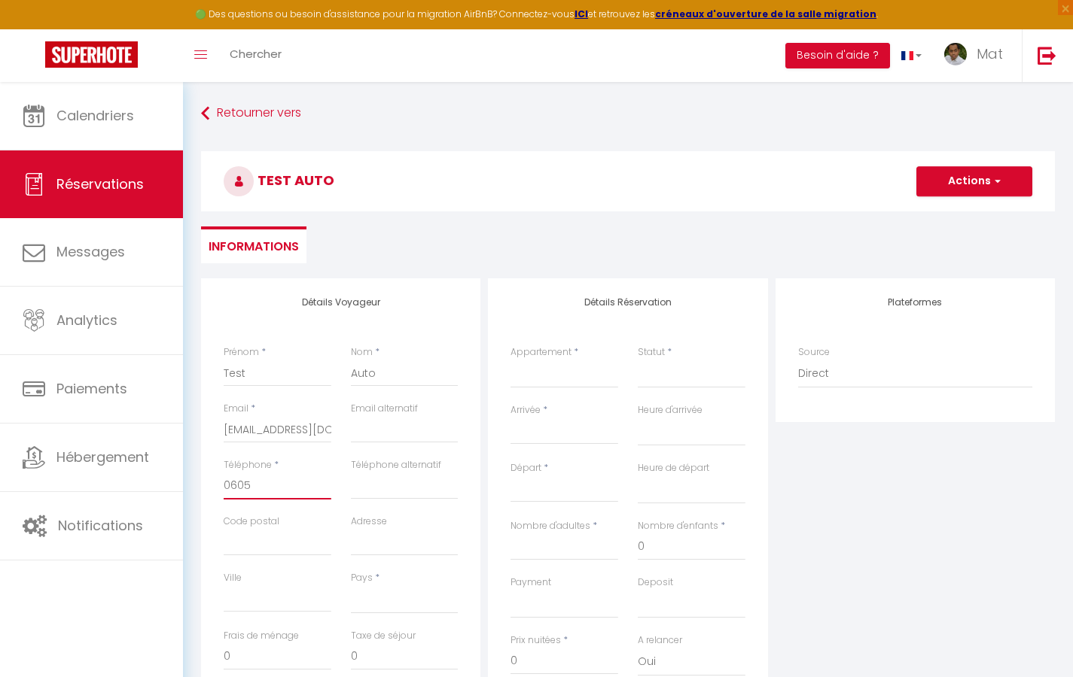
checkbox input "false"
type input "060504"
